Goal: Task Accomplishment & Management: Complete application form

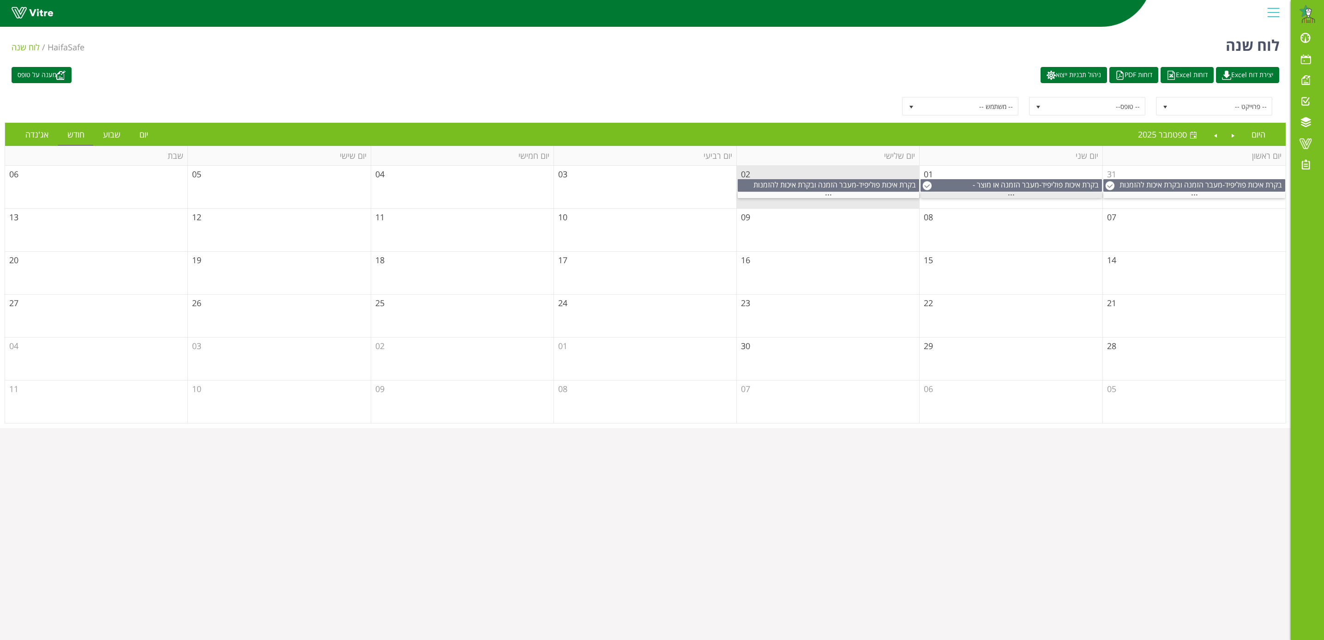
click at [1011, 197] on span "..." at bounding box center [1011, 192] width 7 height 10
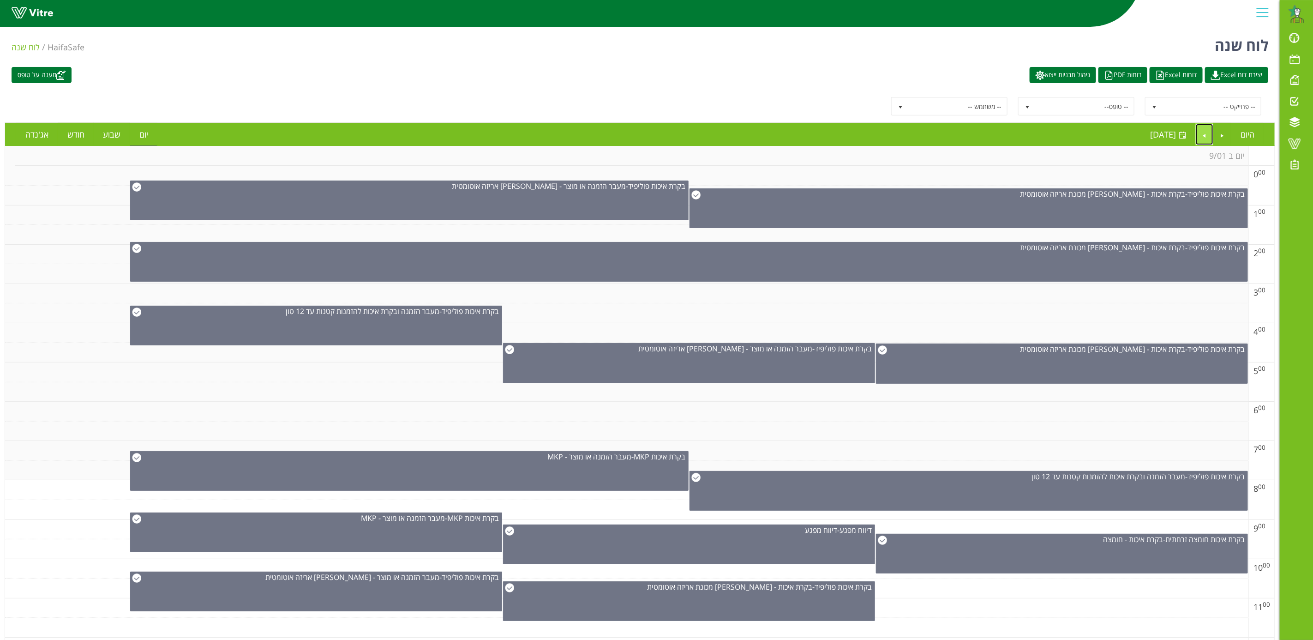
click at [1202, 134] on link "Next" at bounding box center [1205, 134] width 18 height 21
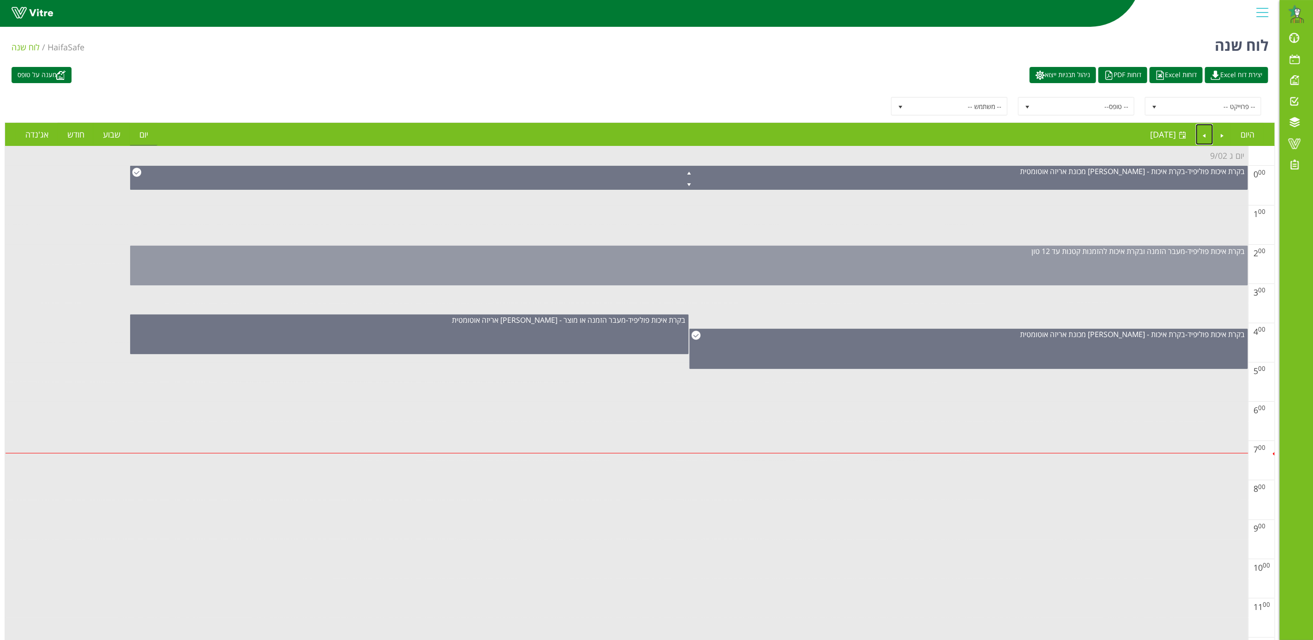
click at [1194, 266] on div "בקרת איכות פוליפיד - מעבר הזמנה ובקרת איכות להזמנות קטנות עד 12 טון" at bounding box center [689, 266] width 1118 height 40
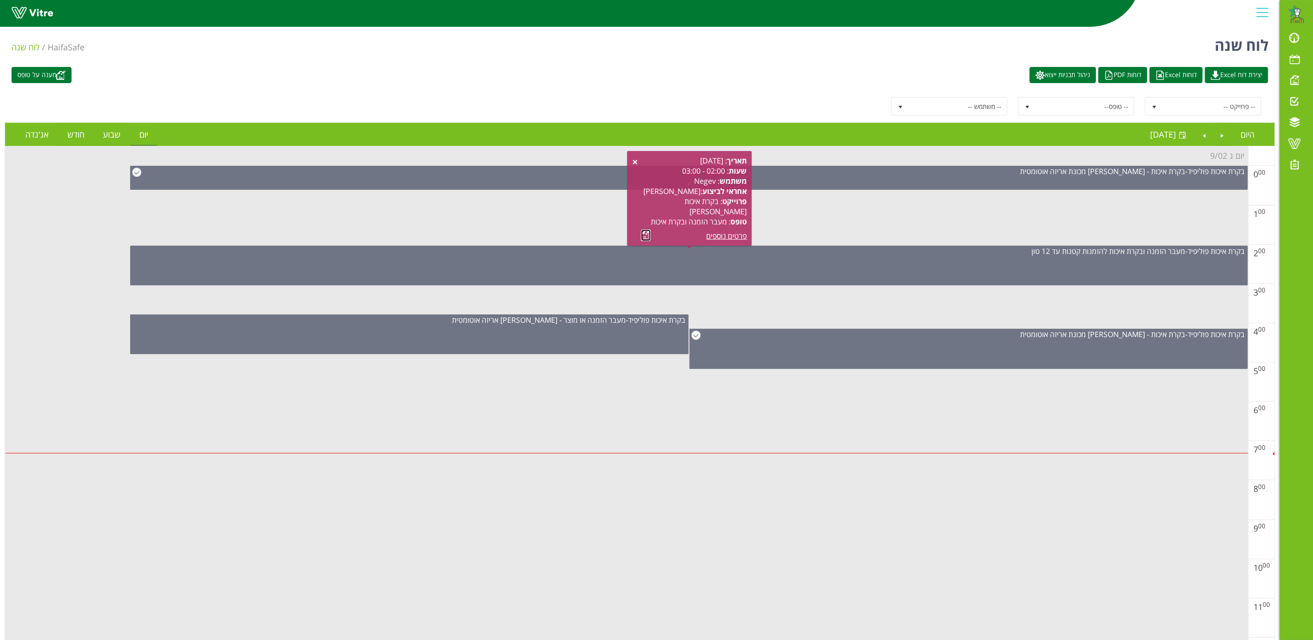
click at [647, 233] on link at bounding box center [646, 235] width 10 height 12
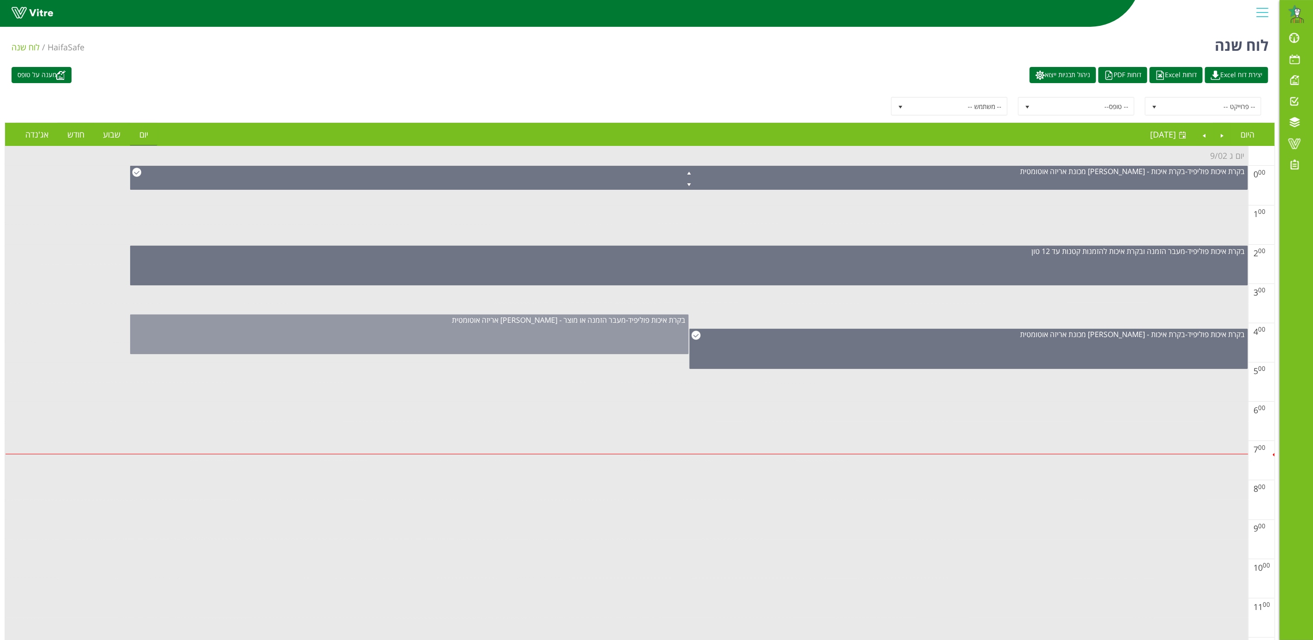
click at [588, 338] on div "בקרת איכות פוליפיד - מעבר הזמנה או מוצר - פוליפיד אריזה אוטומטית" at bounding box center [409, 334] width 559 height 40
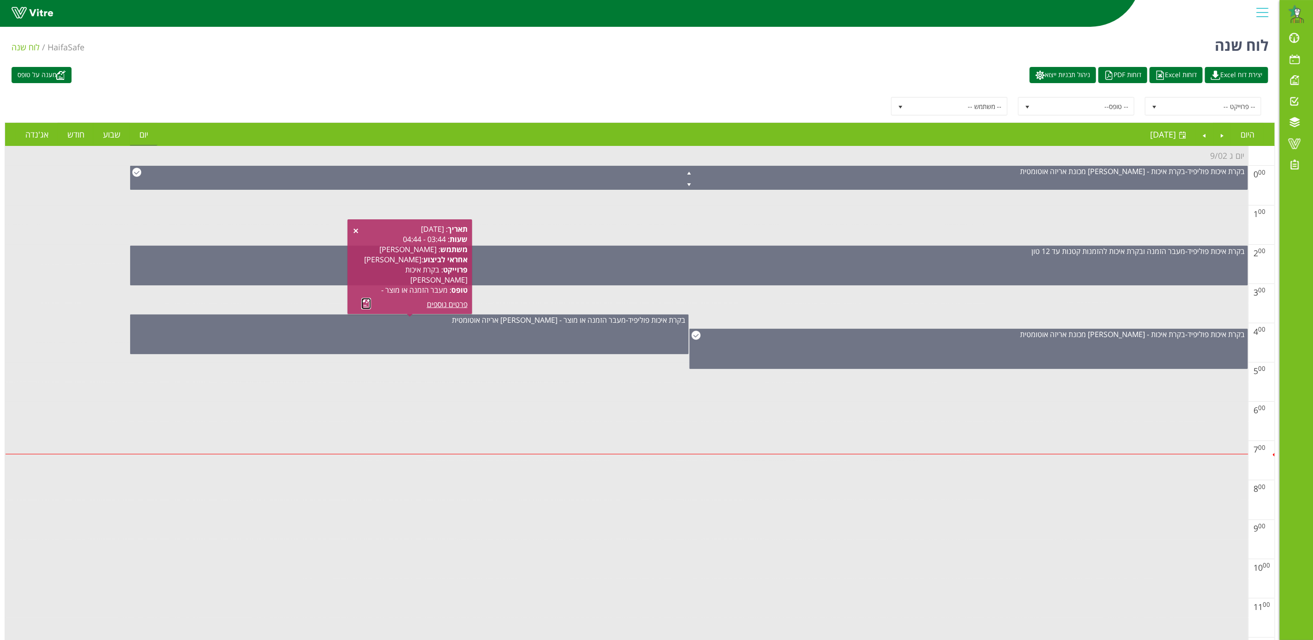
click at [364, 301] on link at bounding box center [366, 304] width 10 height 12
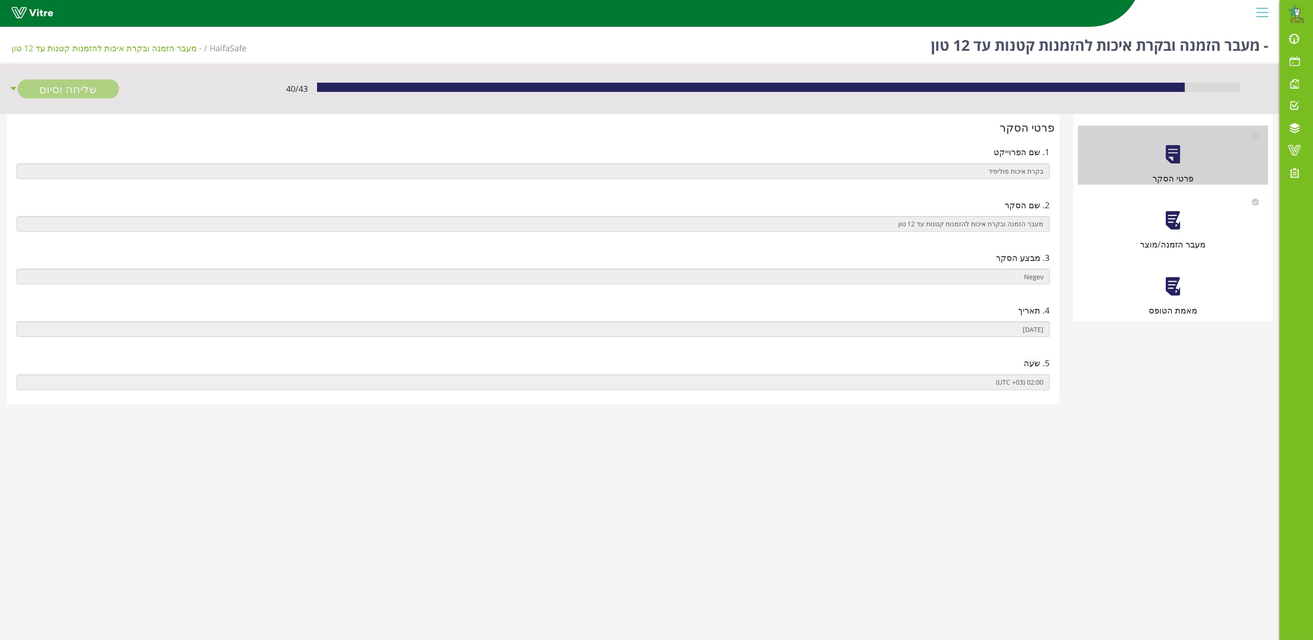
click at [1163, 227] on div at bounding box center [1173, 220] width 21 height 21
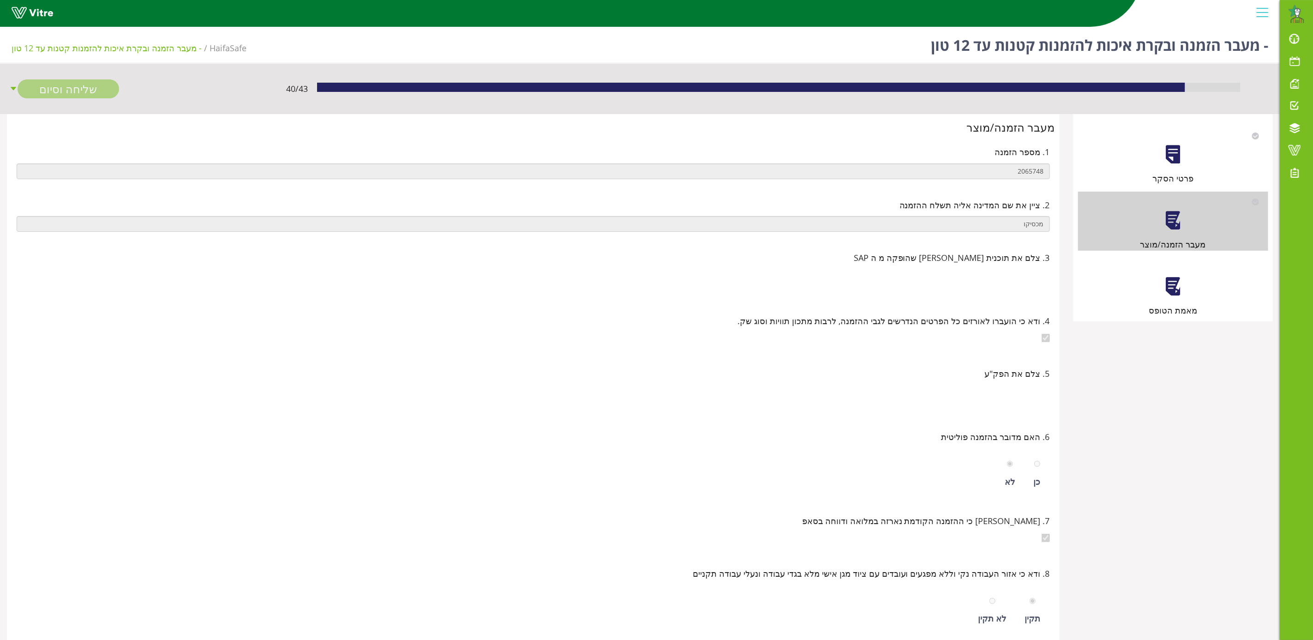
click at [1180, 298] on div "מאמת הטופס" at bounding box center [1173, 287] width 190 height 59
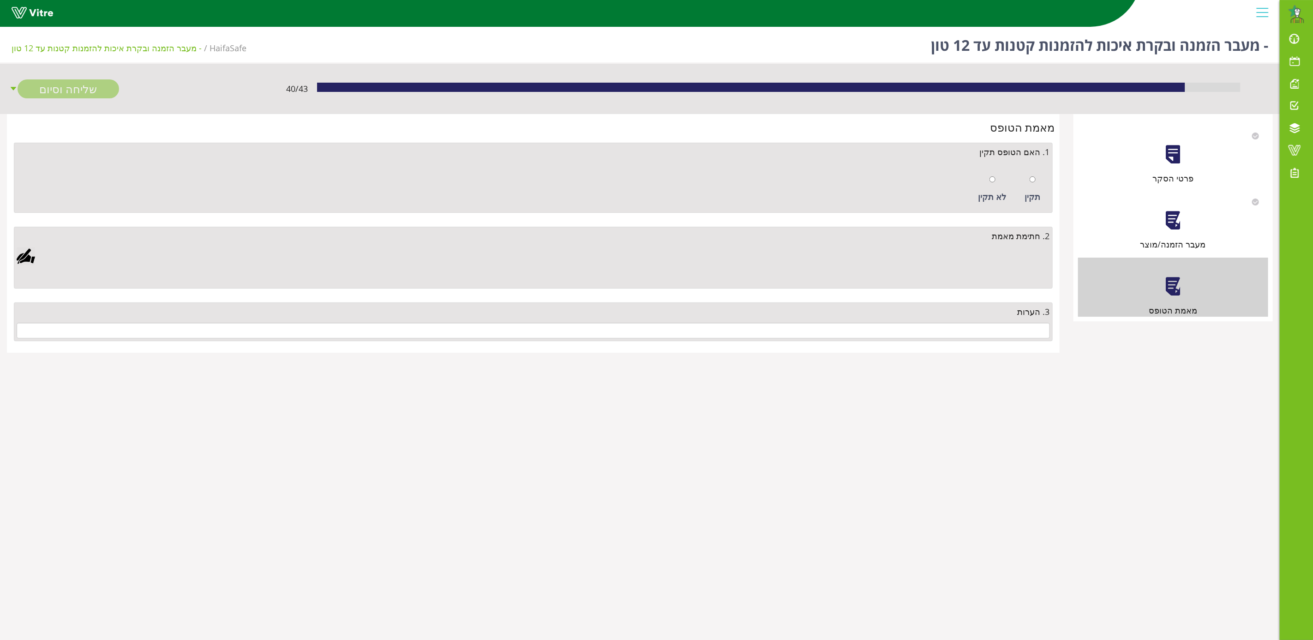
click at [1030, 181] on div "תקין" at bounding box center [1033, 189] width 25 height 42
radio input "true"
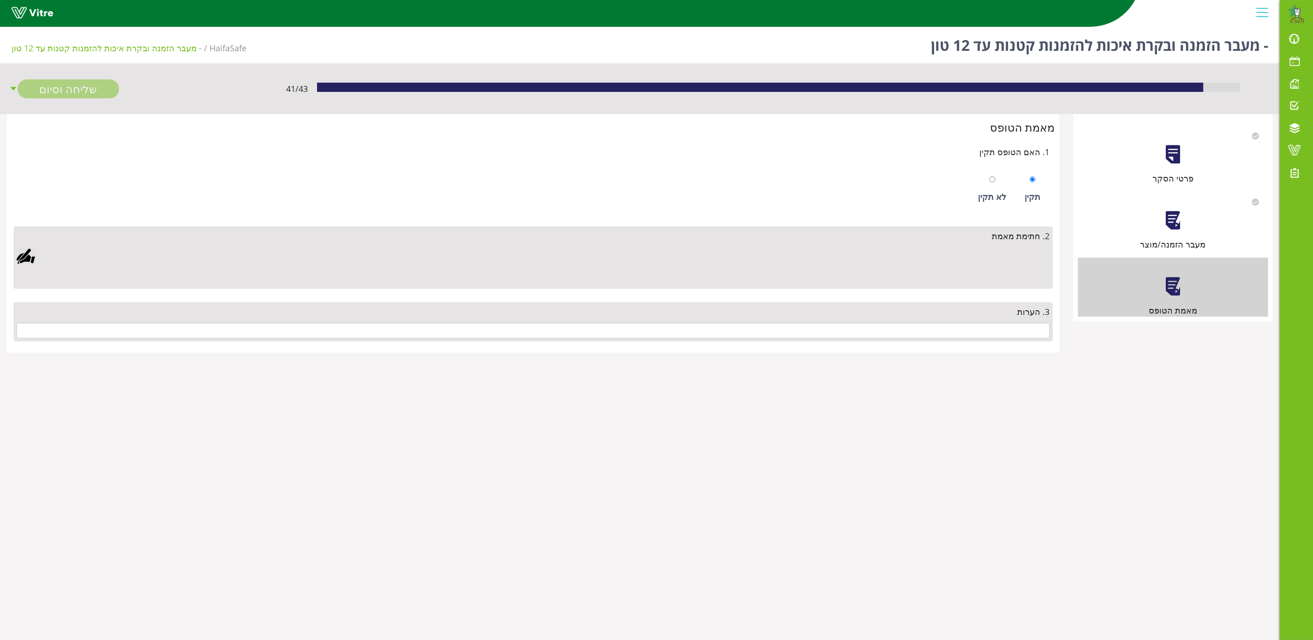
click at [31, 251] on div at bounding box center [26, 256] width 18 height 18
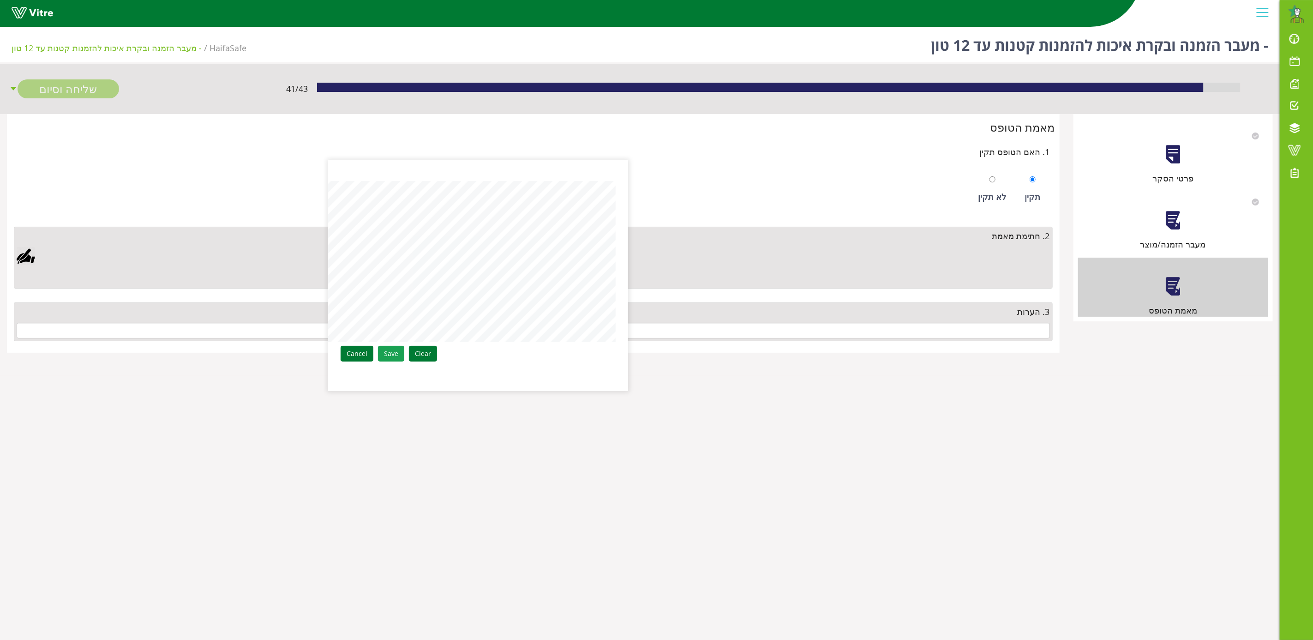
click at [388, 361] on link "Save" at bounding box center [391, 354] width 26 height 16
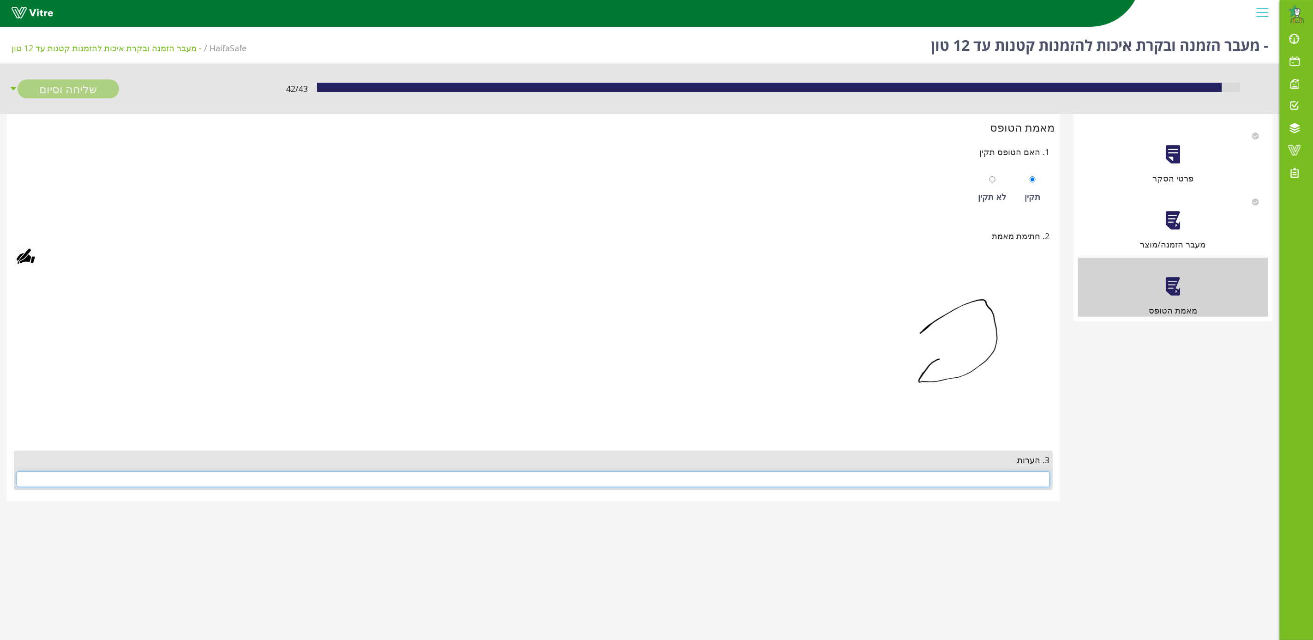
click at [1015, 486] on input "text" at bounding box center [533, 479] width 1033 height 16
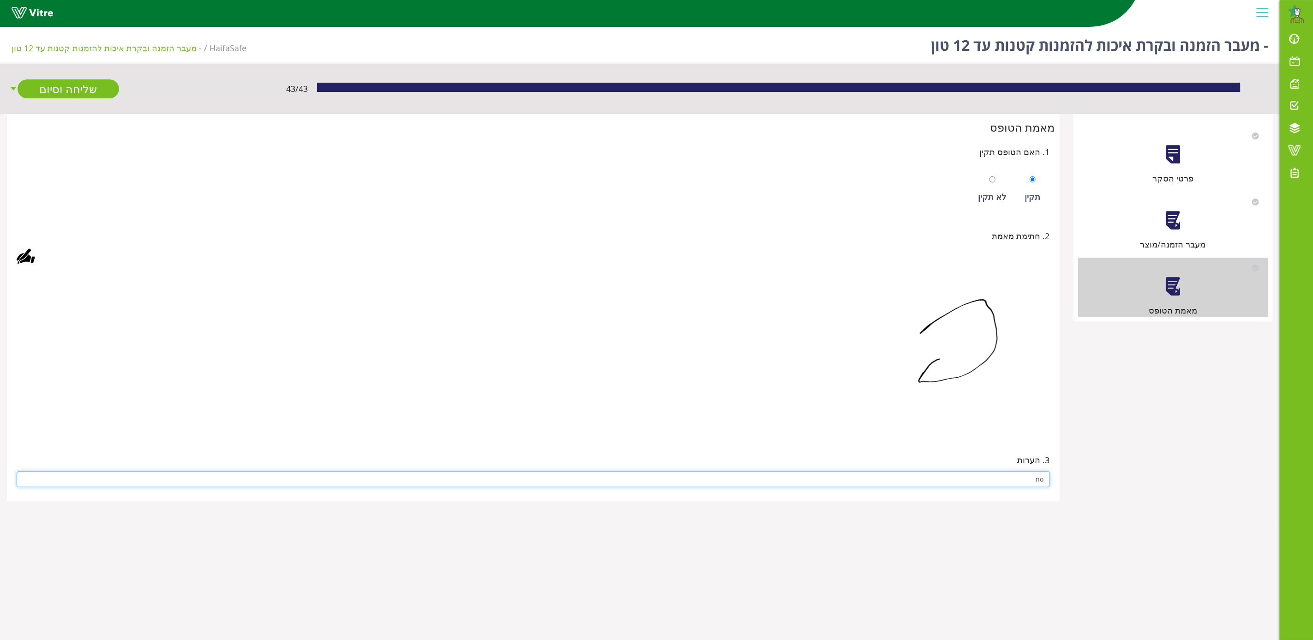
type input "no"
click at [832, 417] on img at bounding box center [900, 353] width 300 height 162
click at [93, 85] on link "שליחה וסיום" at bounding box center [69, 88] width 102 height 19
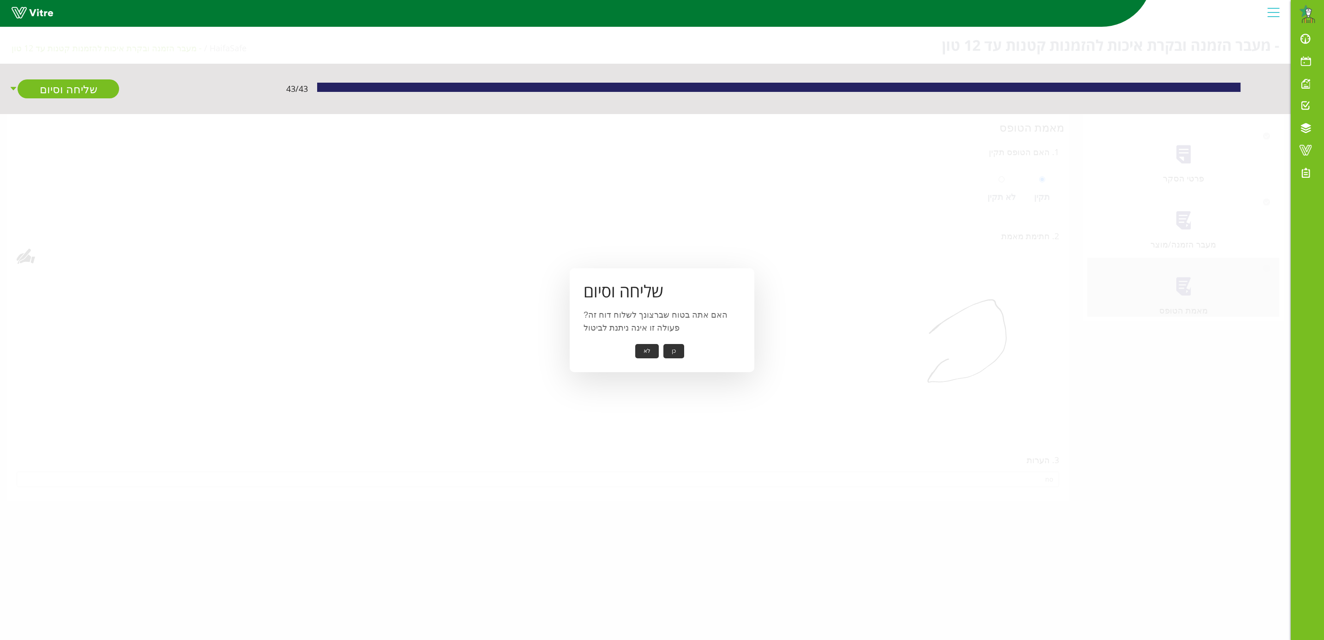
click at [672, 352] on button "כן" at bounding box center [673, 351] width 21 height 14
click at [655, 342] on button "אישור" at bounding box center [659, 344] width 30 height 14
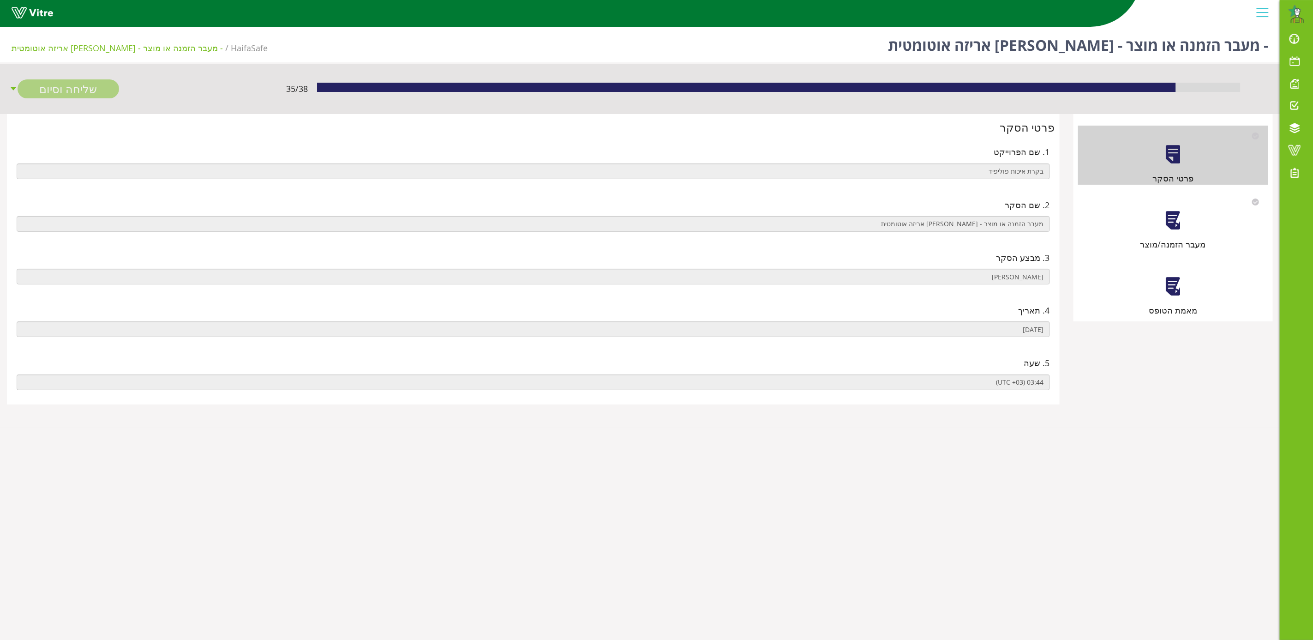
click at [1178, 228] on div at bounding box center [1173, 220] width 21 height 21
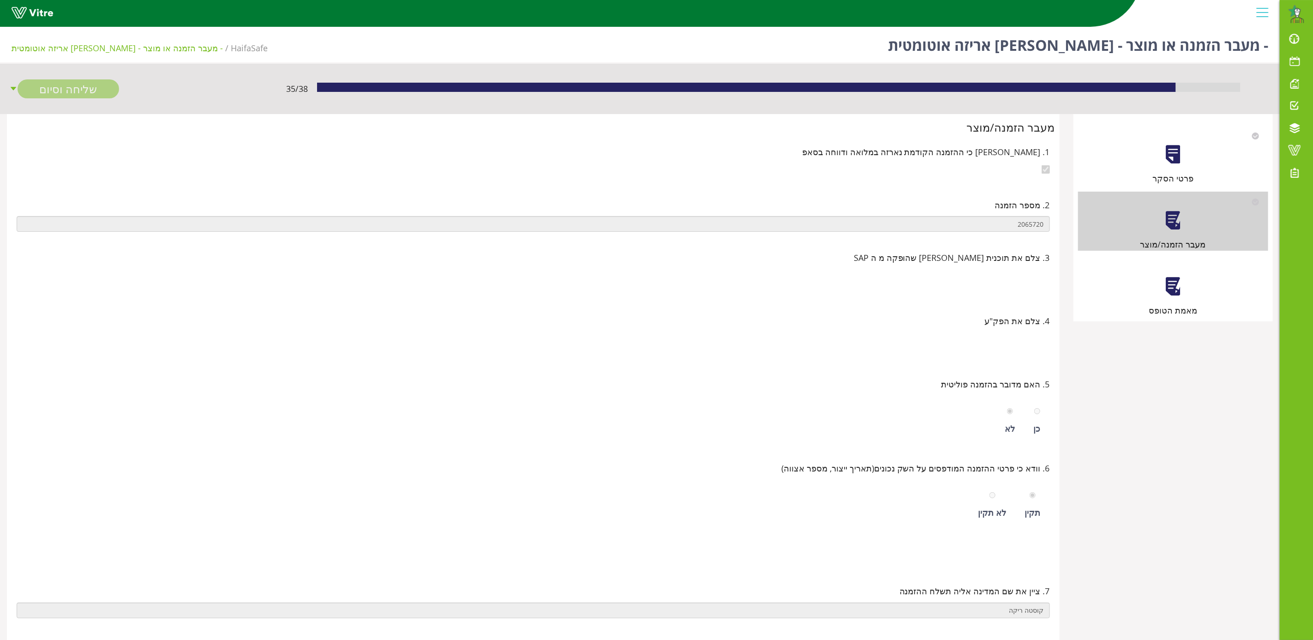
drag, startPoint x: 1179, startPoint y: 291, endPoint x: 1193, endPoint y: 276, distance: 20.2
click at [1179, 291] on div at bounding box center [1173, 286] width 21 height 21
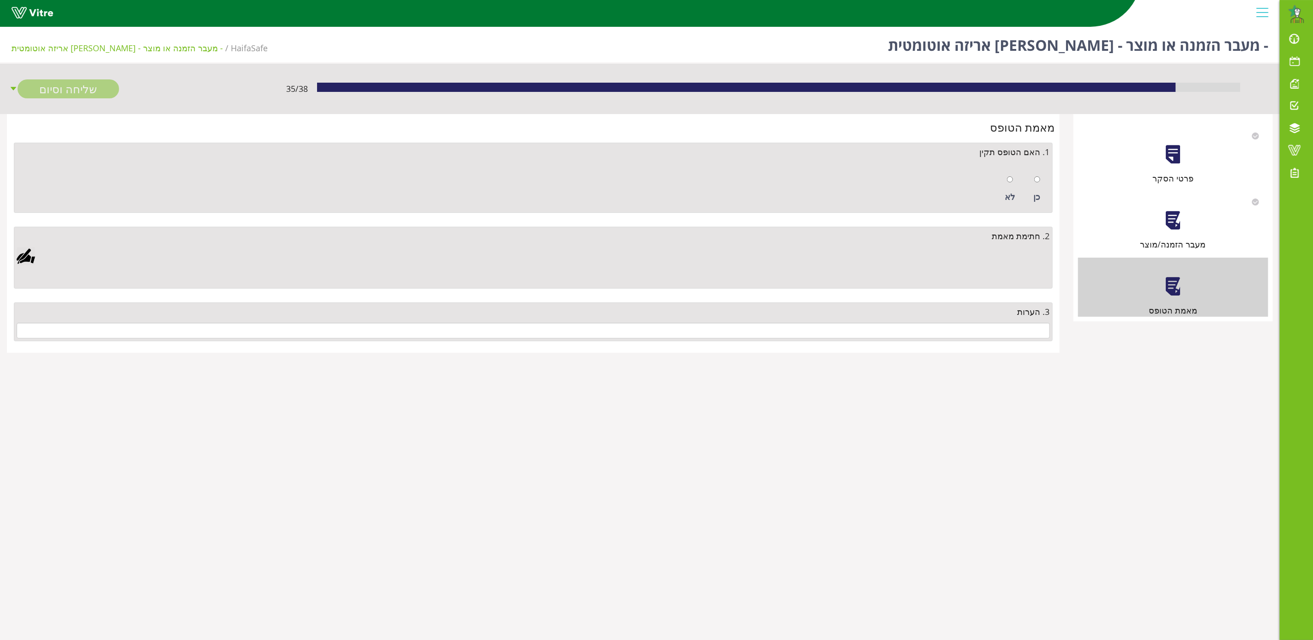
click at [1038, 183] on div at bounding box center [1037, 179] width 6 height 13
radio input "true"
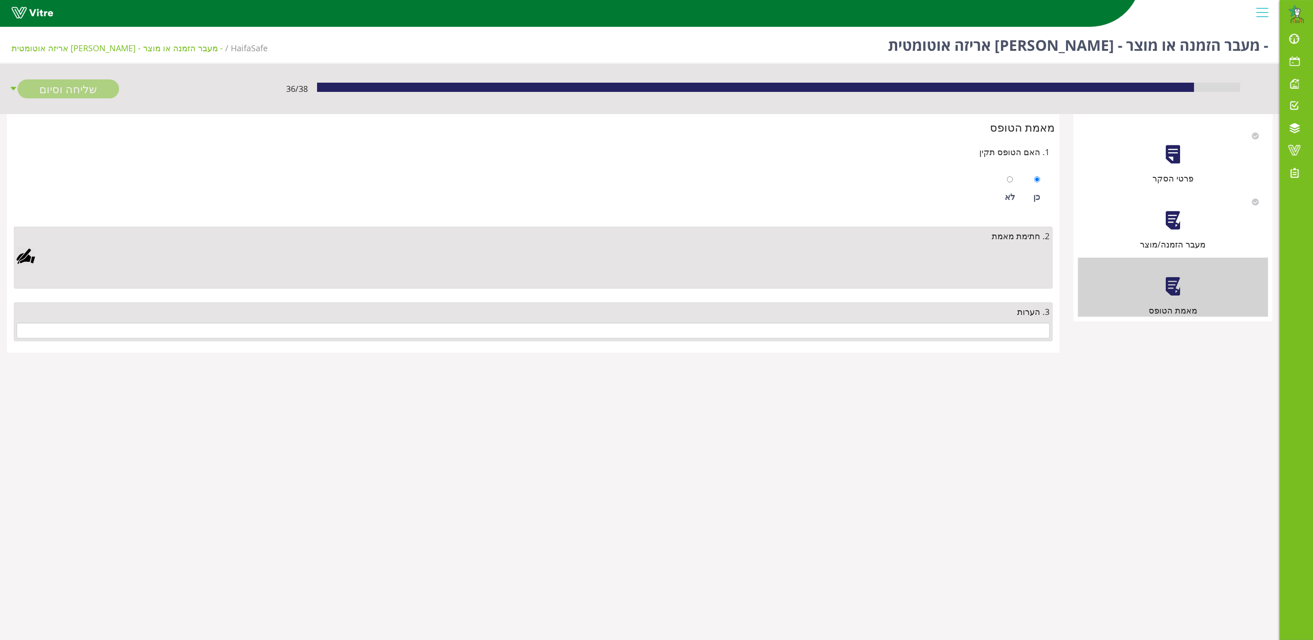
click at [29, 258] on div at bounding box center [26, 256] width 18 height 18
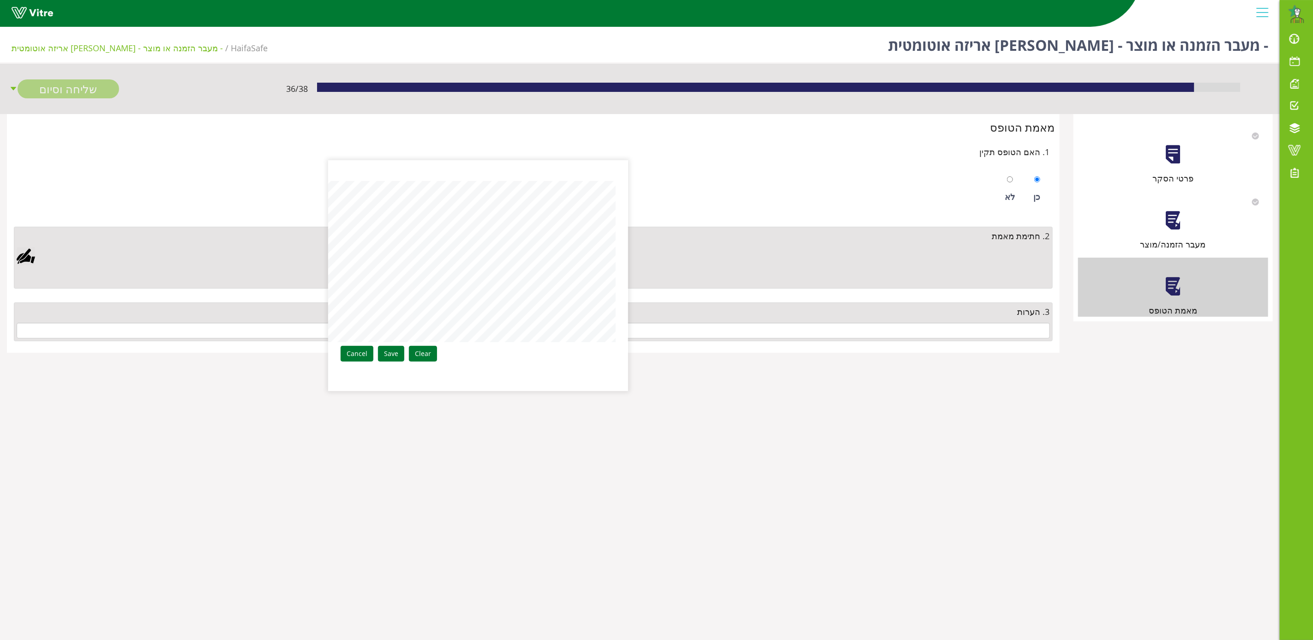
drag, startPoint x: 392, startPoint y: 354, endPoint x: 397, endPoint y: 354, distance: 5.5
click at [392, 354] on link "Save" at bounding box center [391, 354] width 26 height 16
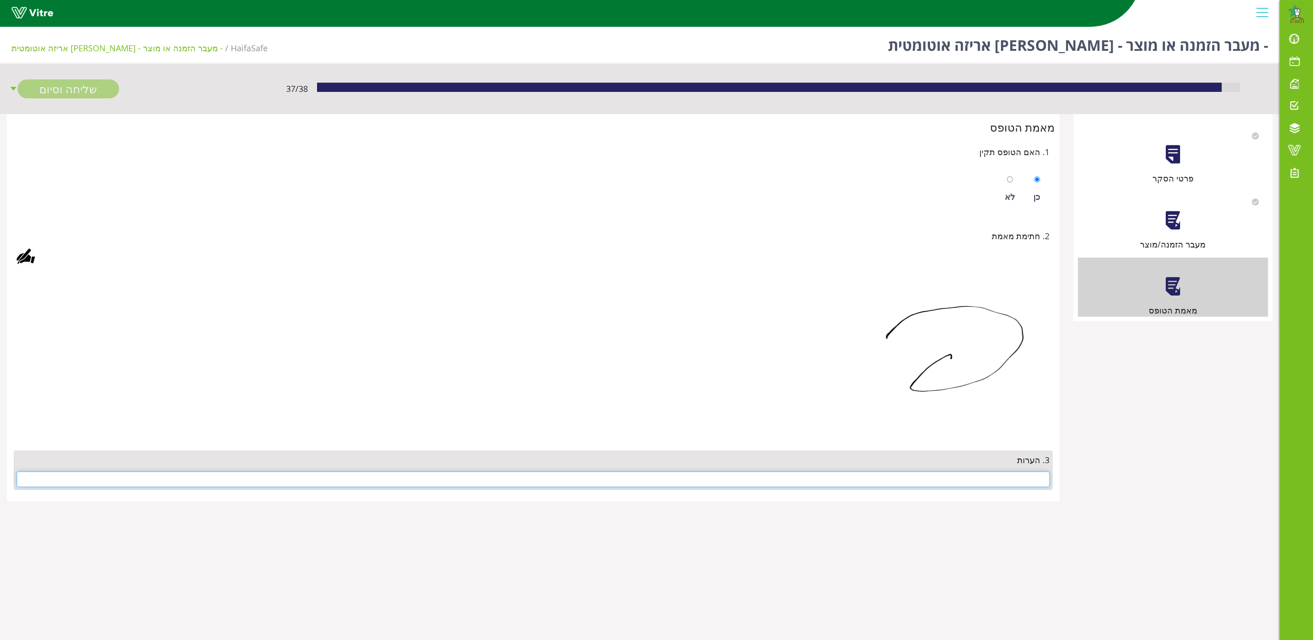
click at [979, 478] on input "text" at bounding box center [533, 479] width 1033 height 16
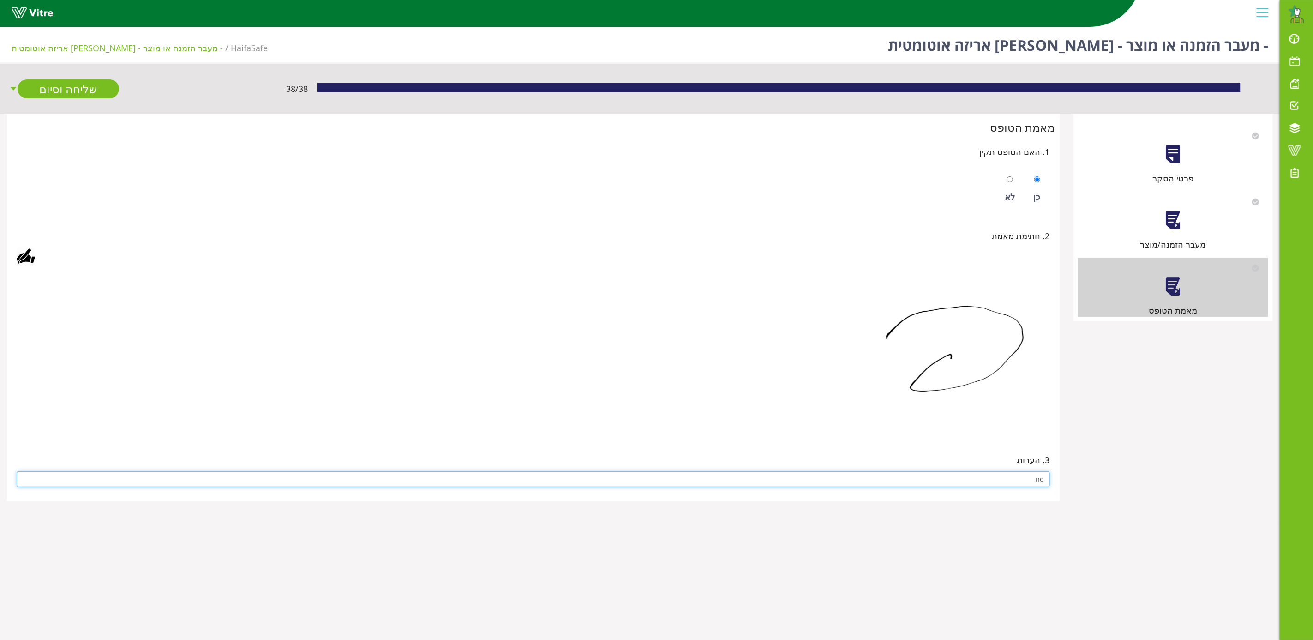
type input "no"
click at [788, 400] on img at bounding box center [900, 353] width 300 height 162
click at [61, 91] on link "שליחה וסיום" at bounding box center [69, 88] width 102 height 19
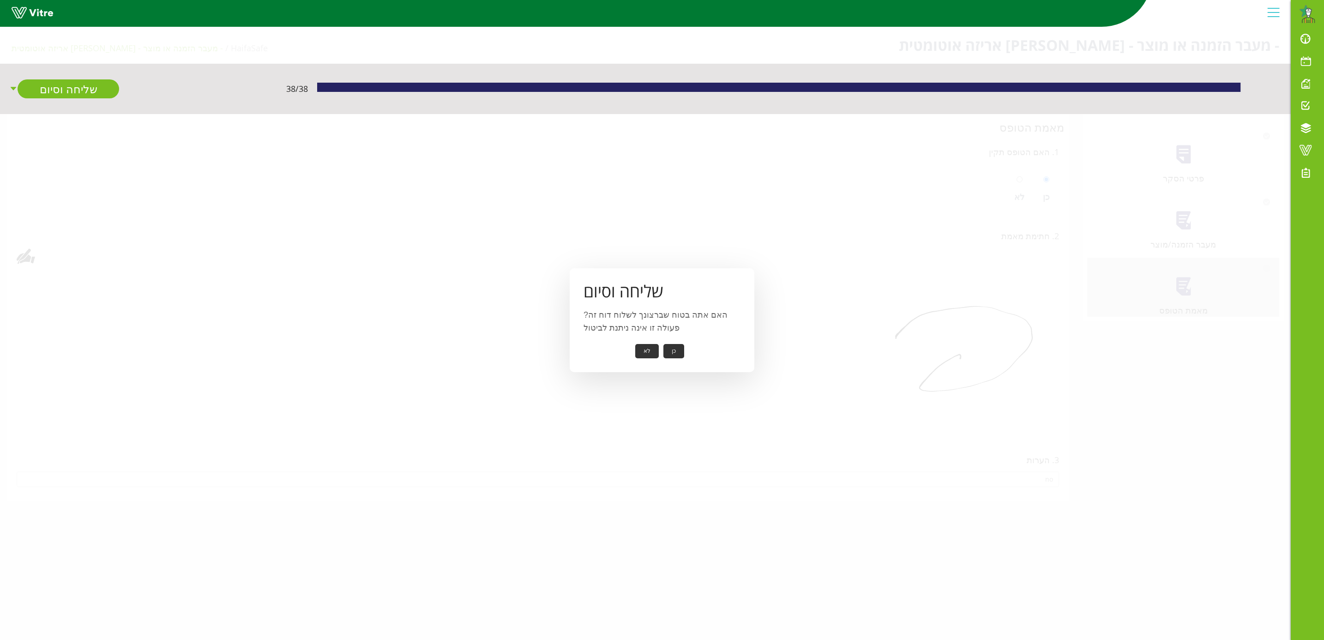
click at [675, 348] on button "כן" at bounding box center [673, 351] width 21 height 14
click at [662, 341] on button "אישור" at bounding box center [659, 344] width 30 height 14
